Goal: Task Accomplishment & Management: Manage account settings

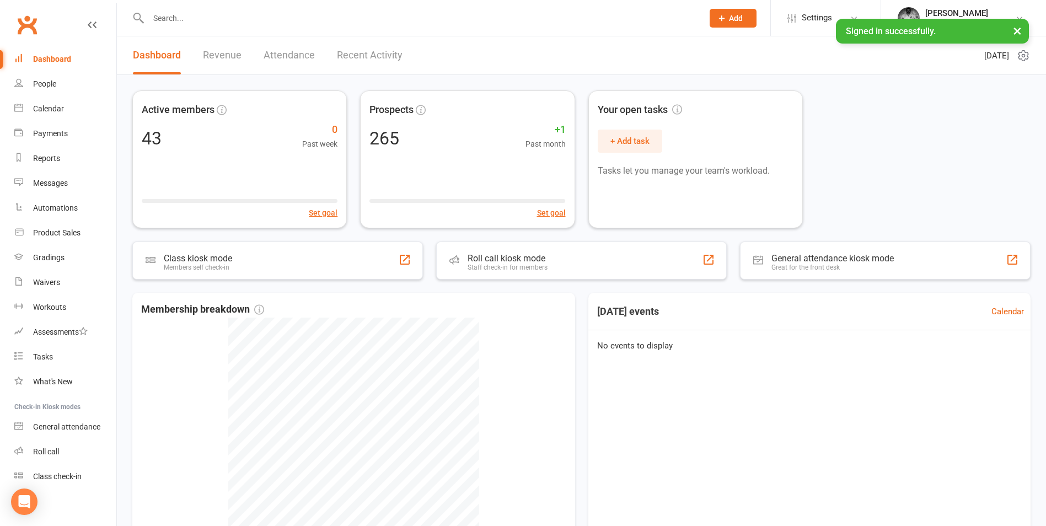
click at [204, 15] on input "text" at bounding box center [420, 17] width 550 height 15
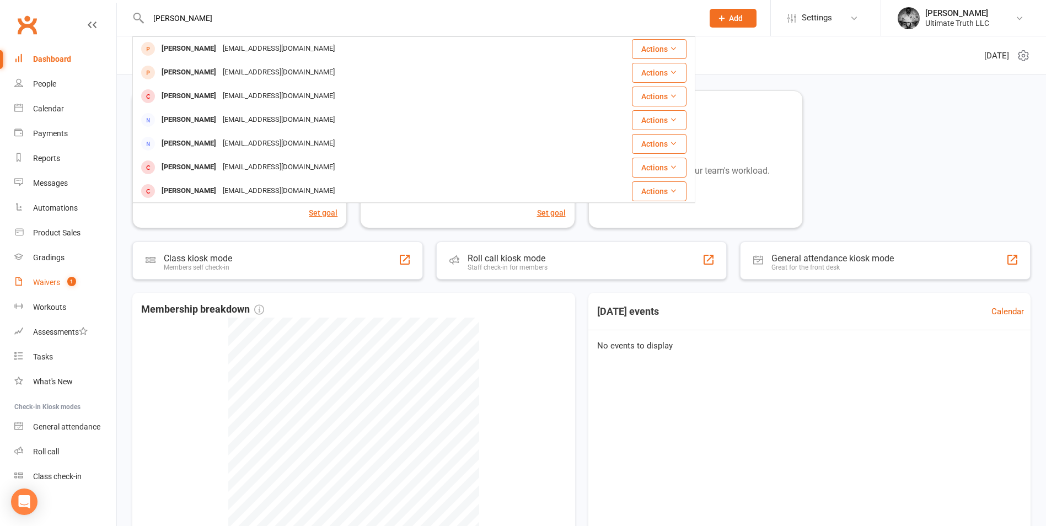
type input "[PERSON_NAME]"
click at [47, 281] on div "Waivers" at bounding box center [46, 282] width 27 height 9
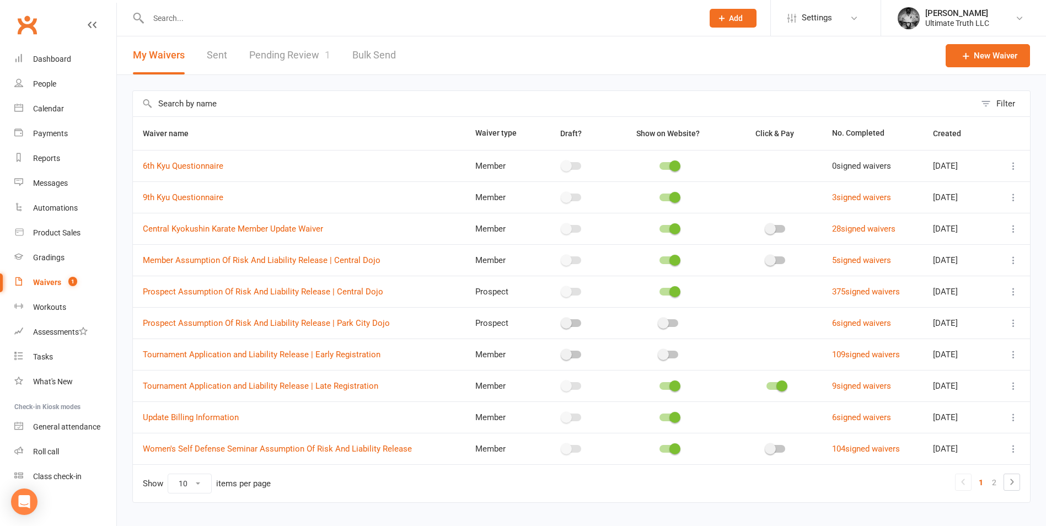
click at [296, 53] on link "Pending Review 1" at bounding box center [289, 55] width 81 height 38
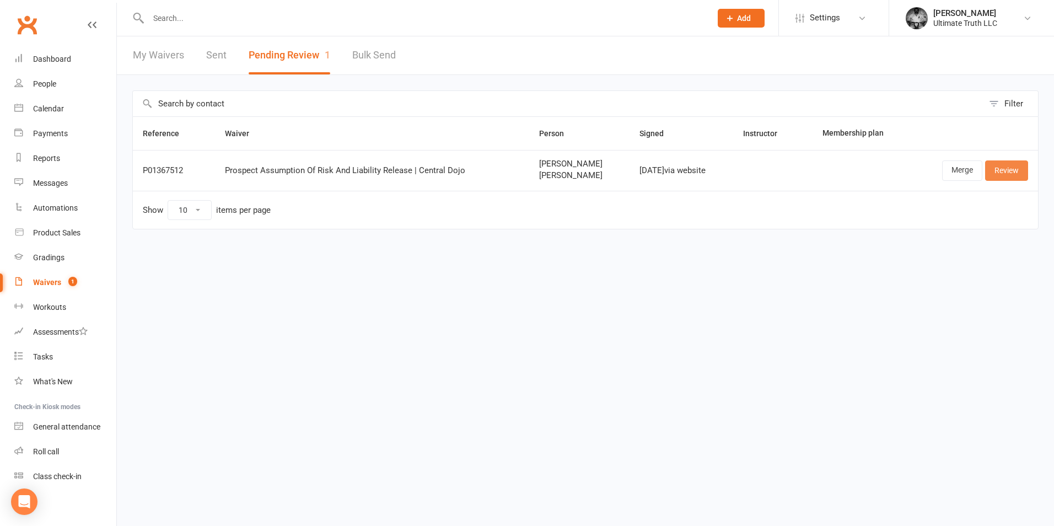
click at [1005, 172] on link "Review" at bounding box center [1006, 170] width 43 height 20
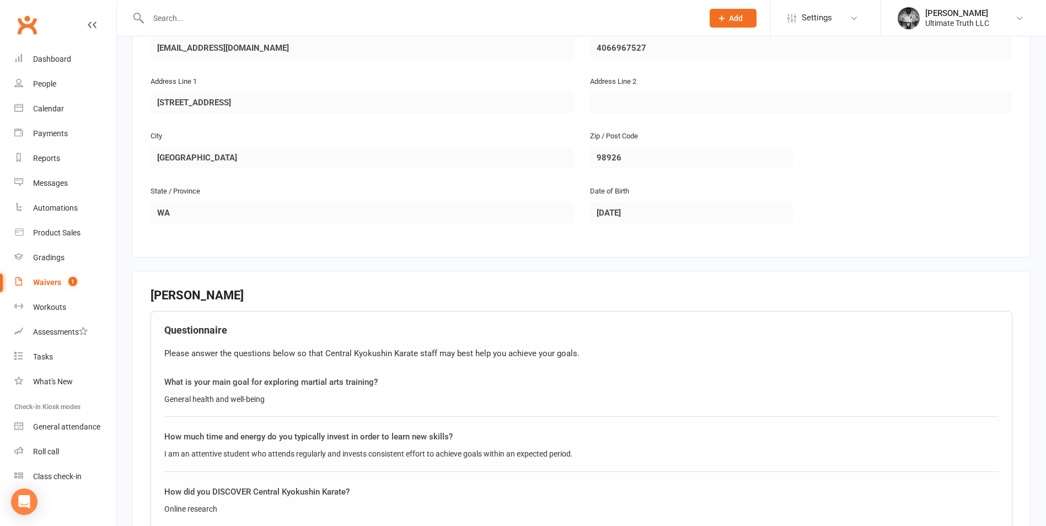
scroll to position [958, 0]
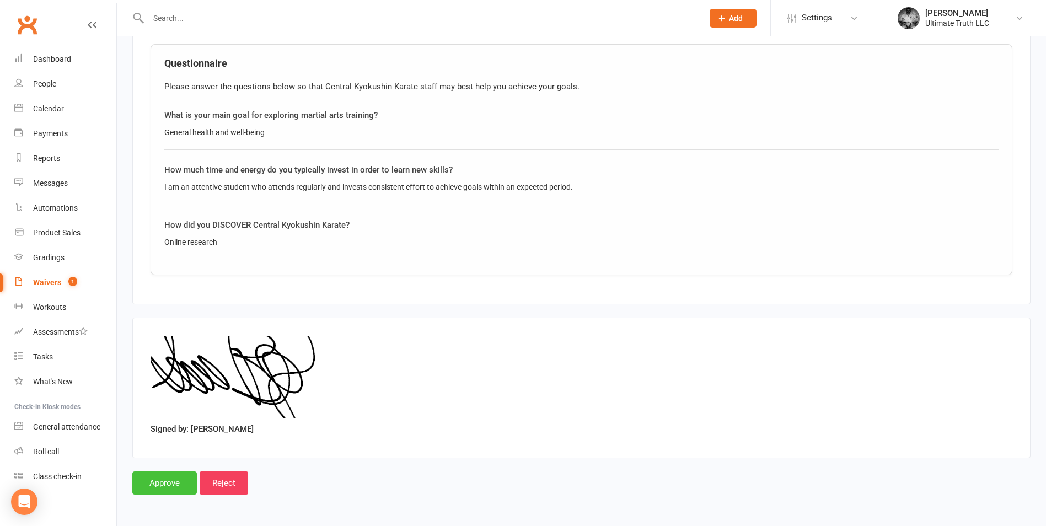
click at [163, 481] on input "Approve" at bounding box center [164, 482] width 65 height 23
